Goal: Information Seeking & Learning: Learn about a topic

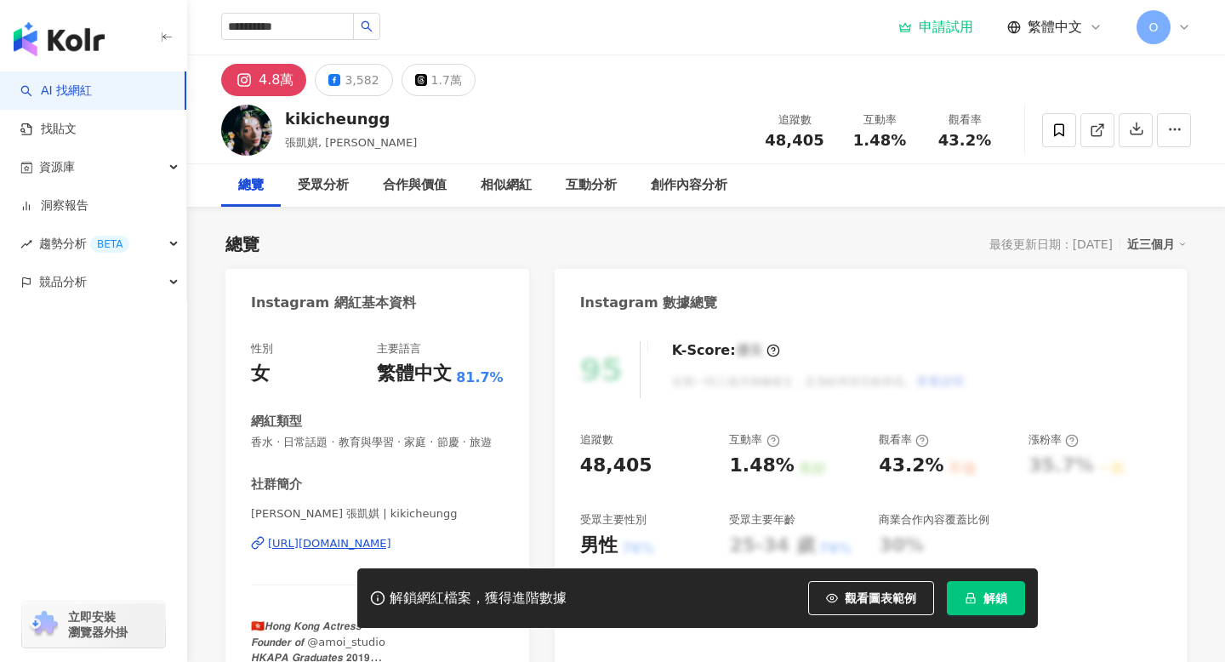
type input "**********"
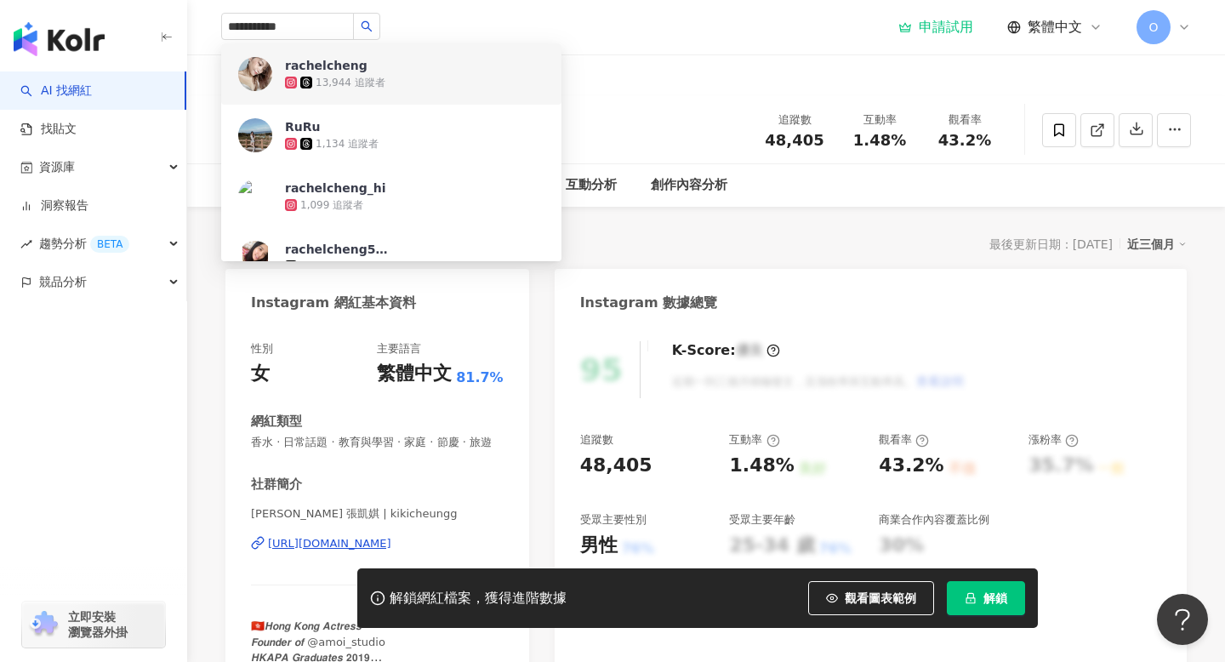
click at [310, 80] on icon at bounding box center [306, 83] width 12 height 12
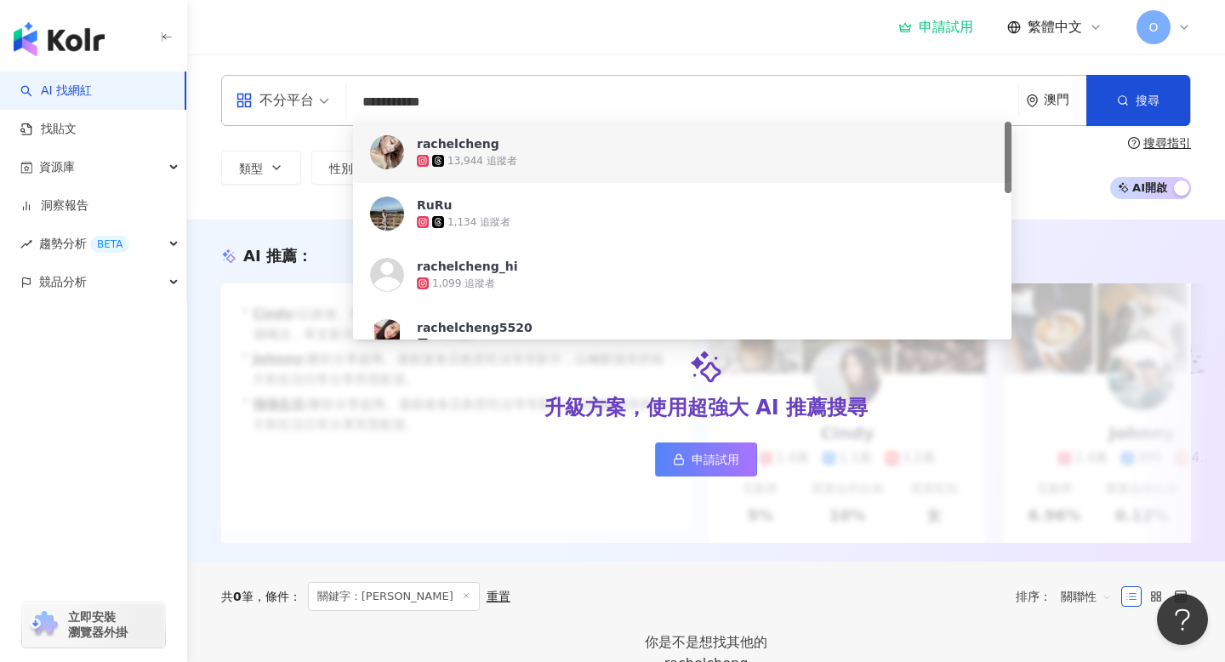
click at [485, 168] on div "13,944 追蹤者" at bounding box center [706, 160] width 578 height 17
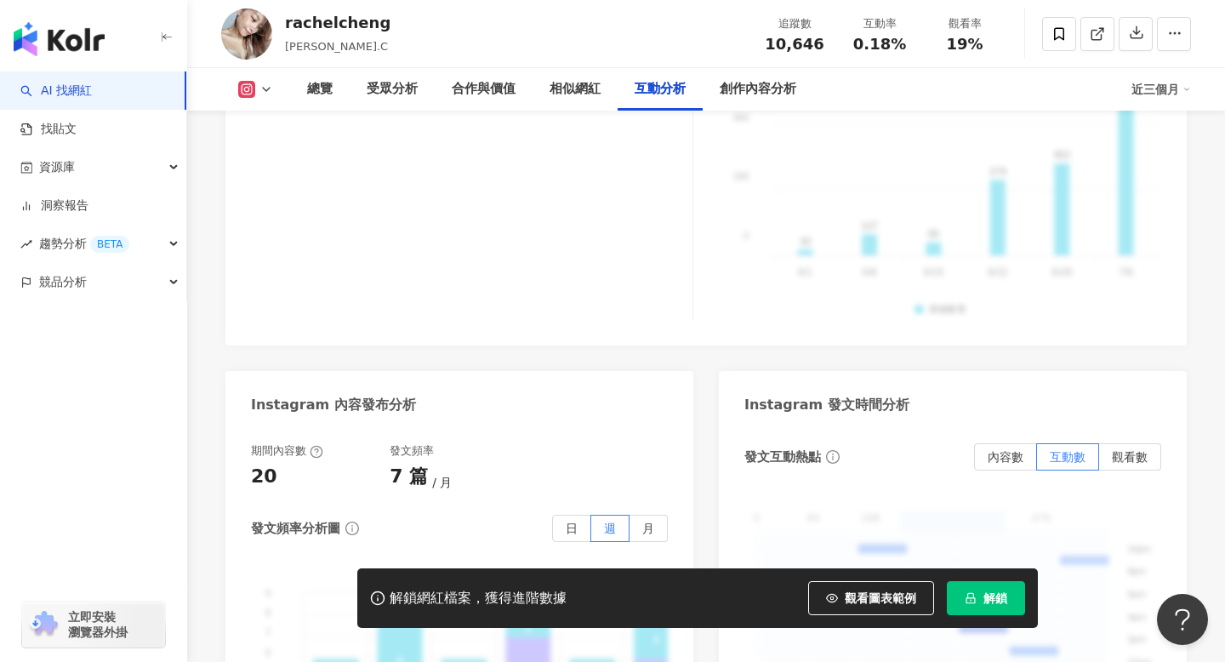
scroll to position [681, 0]
